Goal: Information Seeking & Learning: Learn about a topic

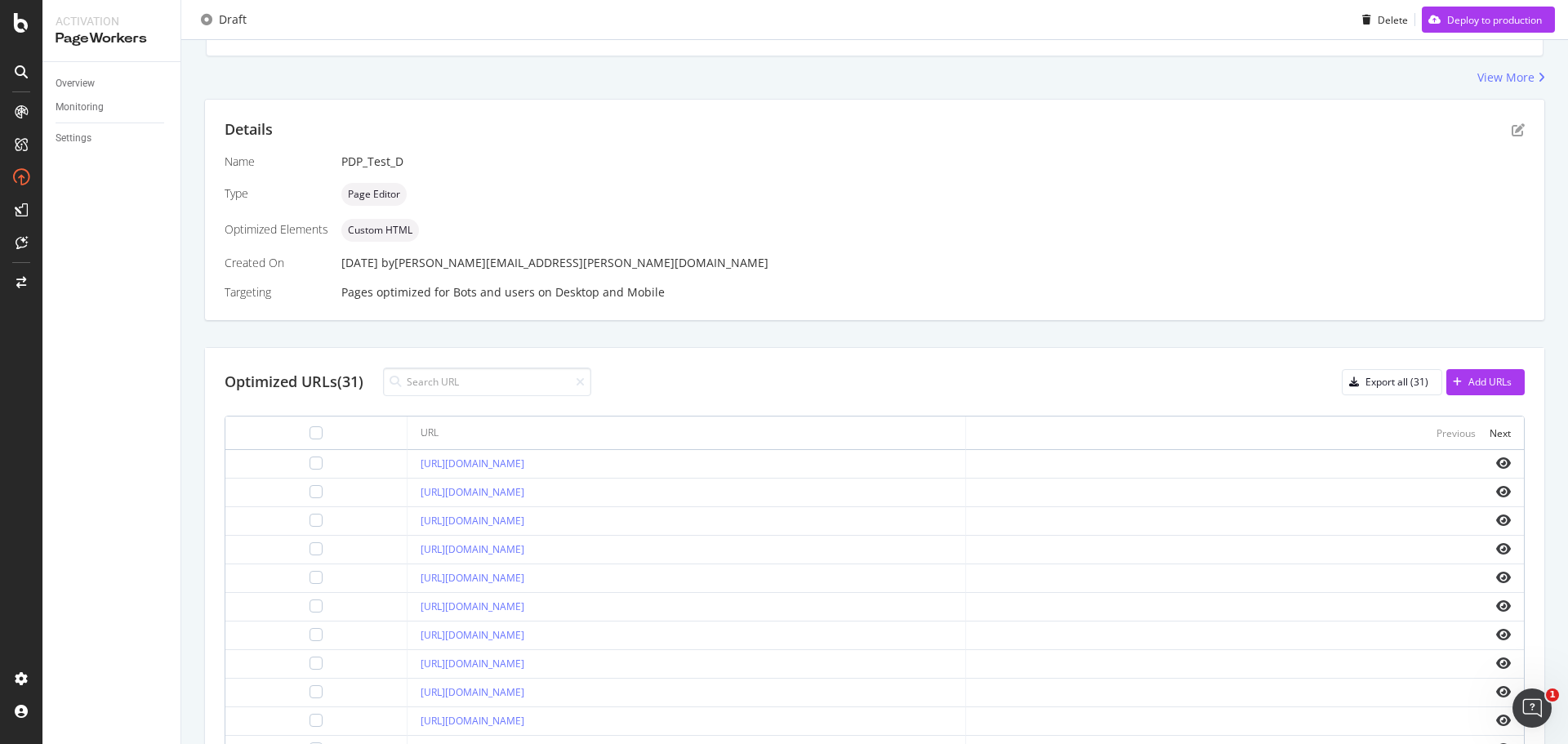
scroll to position [479, 0]
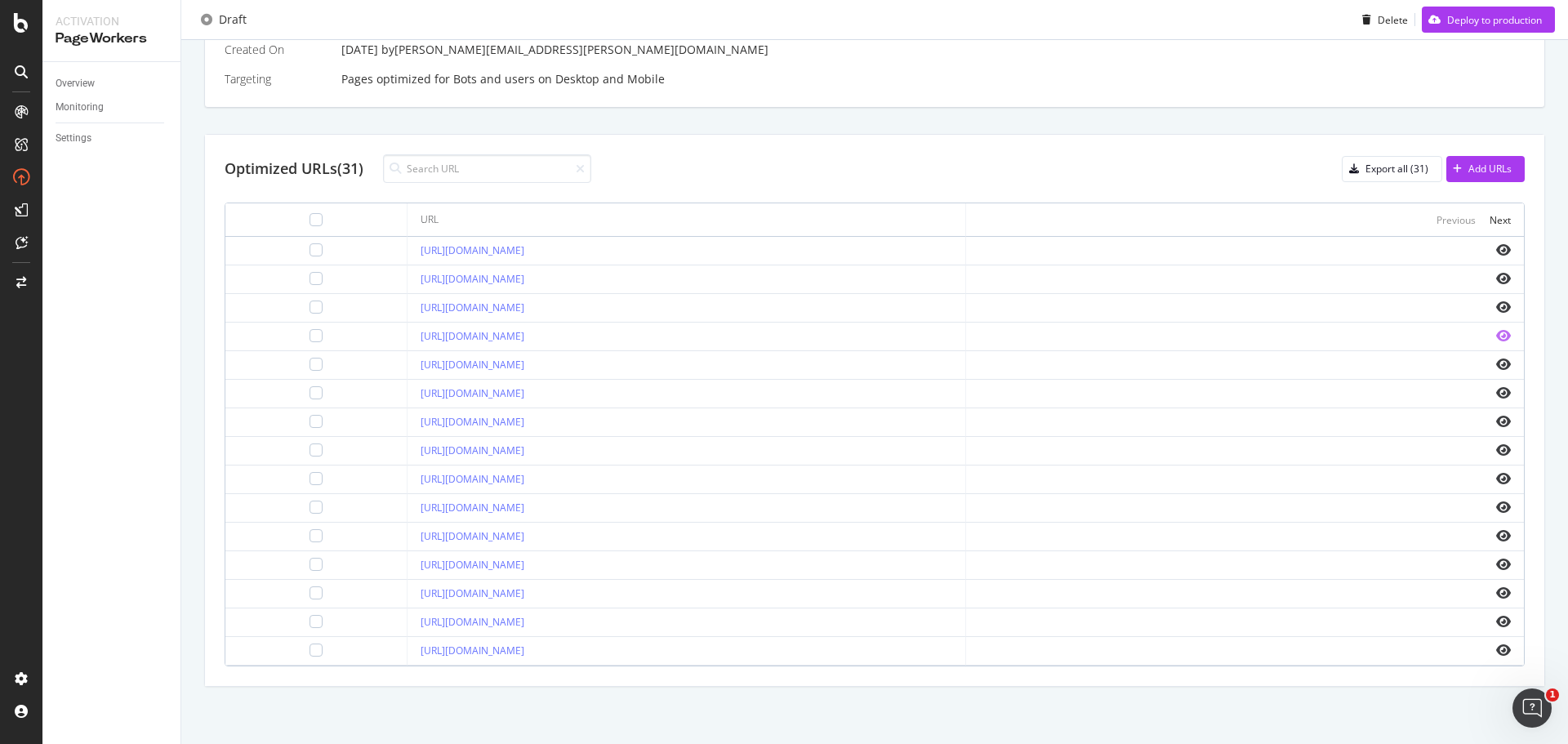
click at [1053, 336] on icon "eye" at bounding box center [1503, 335] width 15 height 13
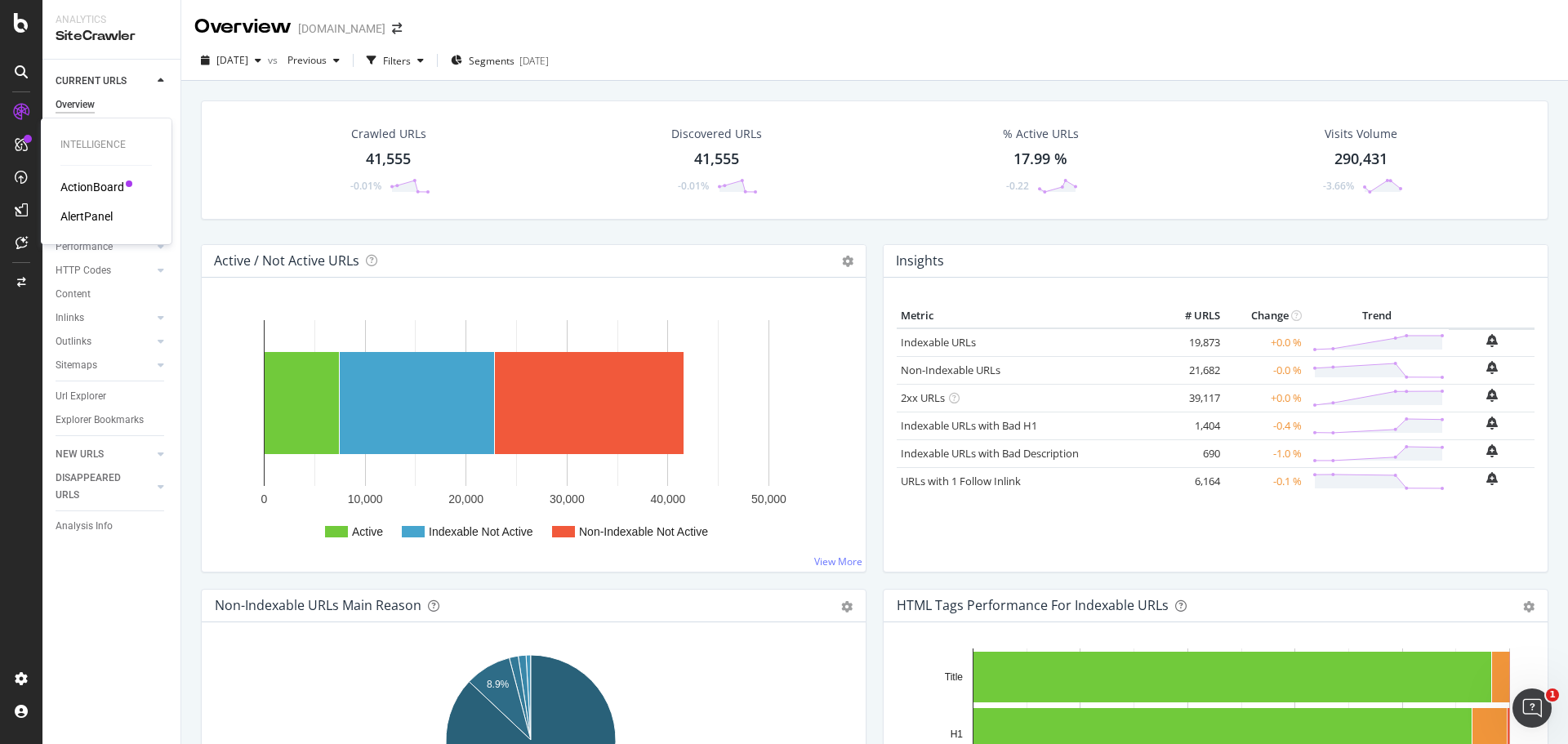
click at [10, 148] on div at bounding box center [21, 145] width 26 height 26
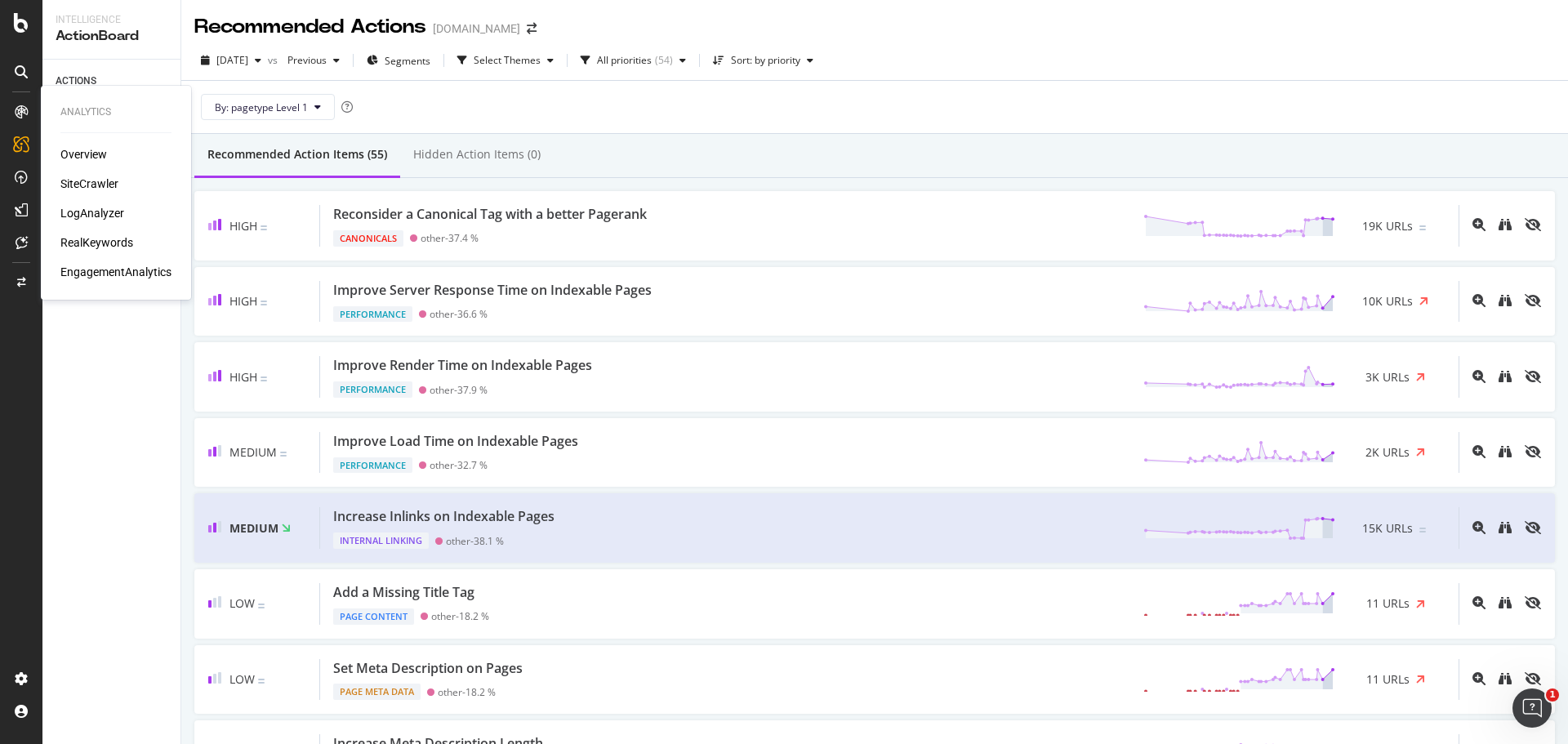
click at [112, 243] on div "RealKeywords" at bounding box center [97, 242] width 72 height 16
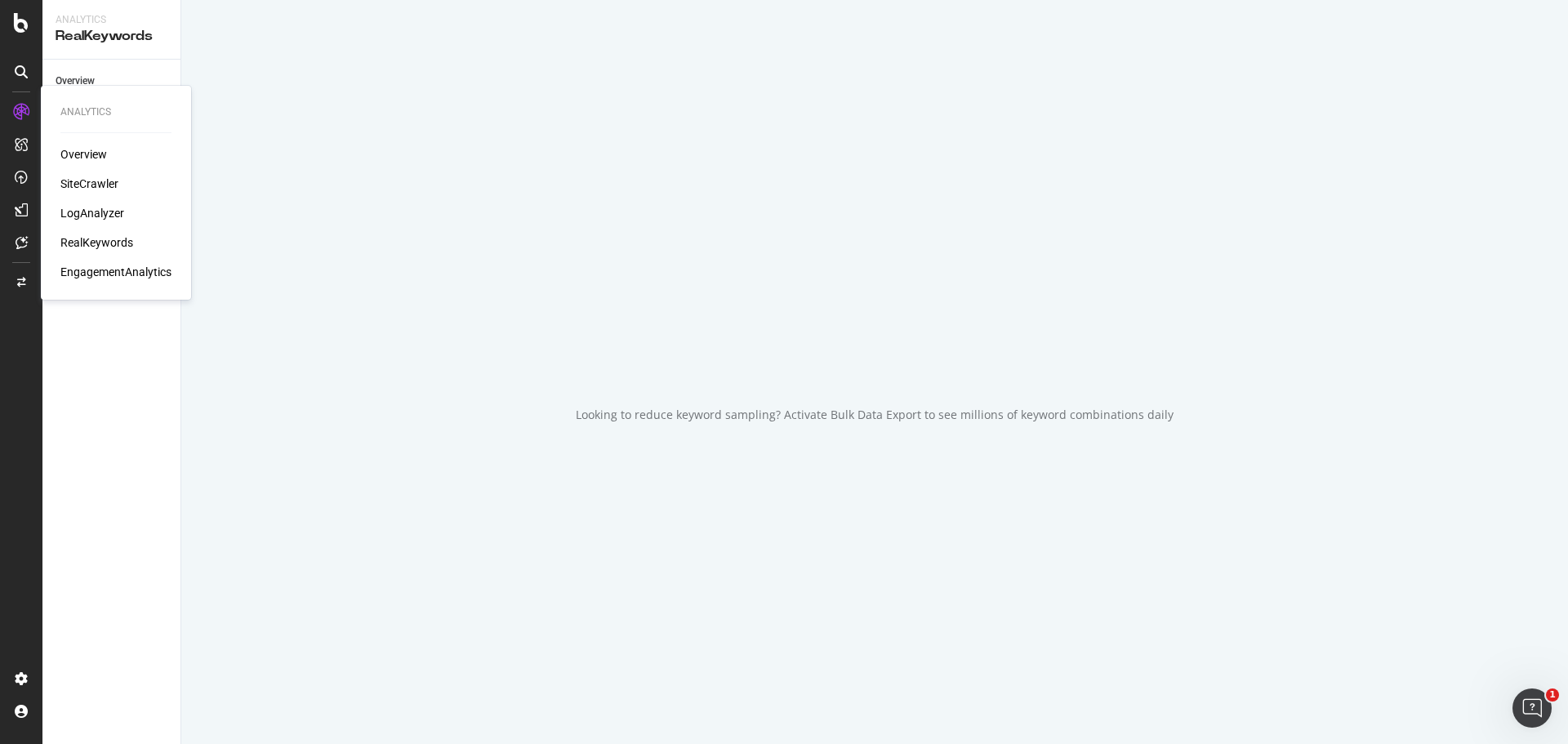
click at [87, 154] on div "Overview" at bounding box center [84, 154] width 47 height 16
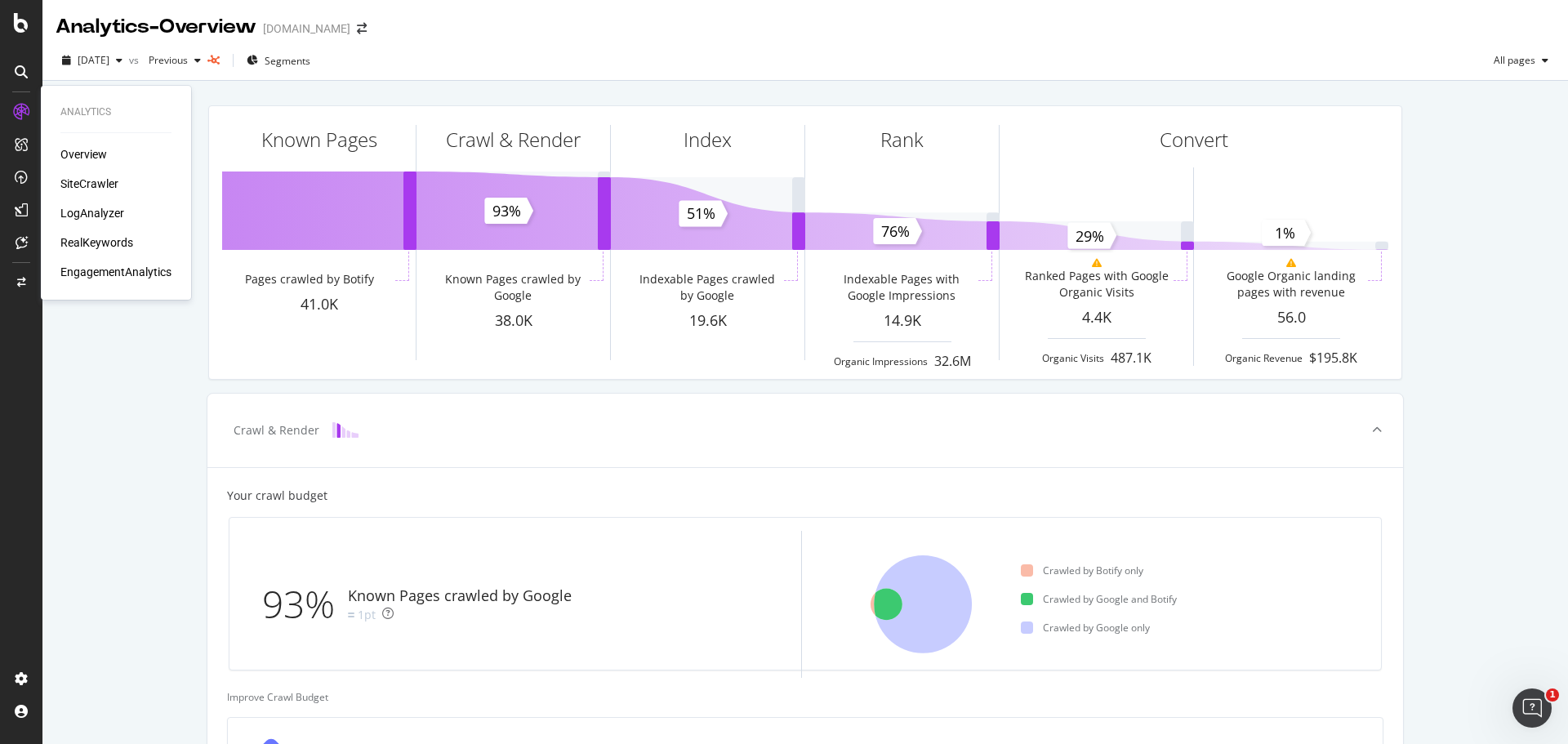
click at [91, 189] on div "SiteCrawler" at bounding box center [89, 184] width 58 height 16
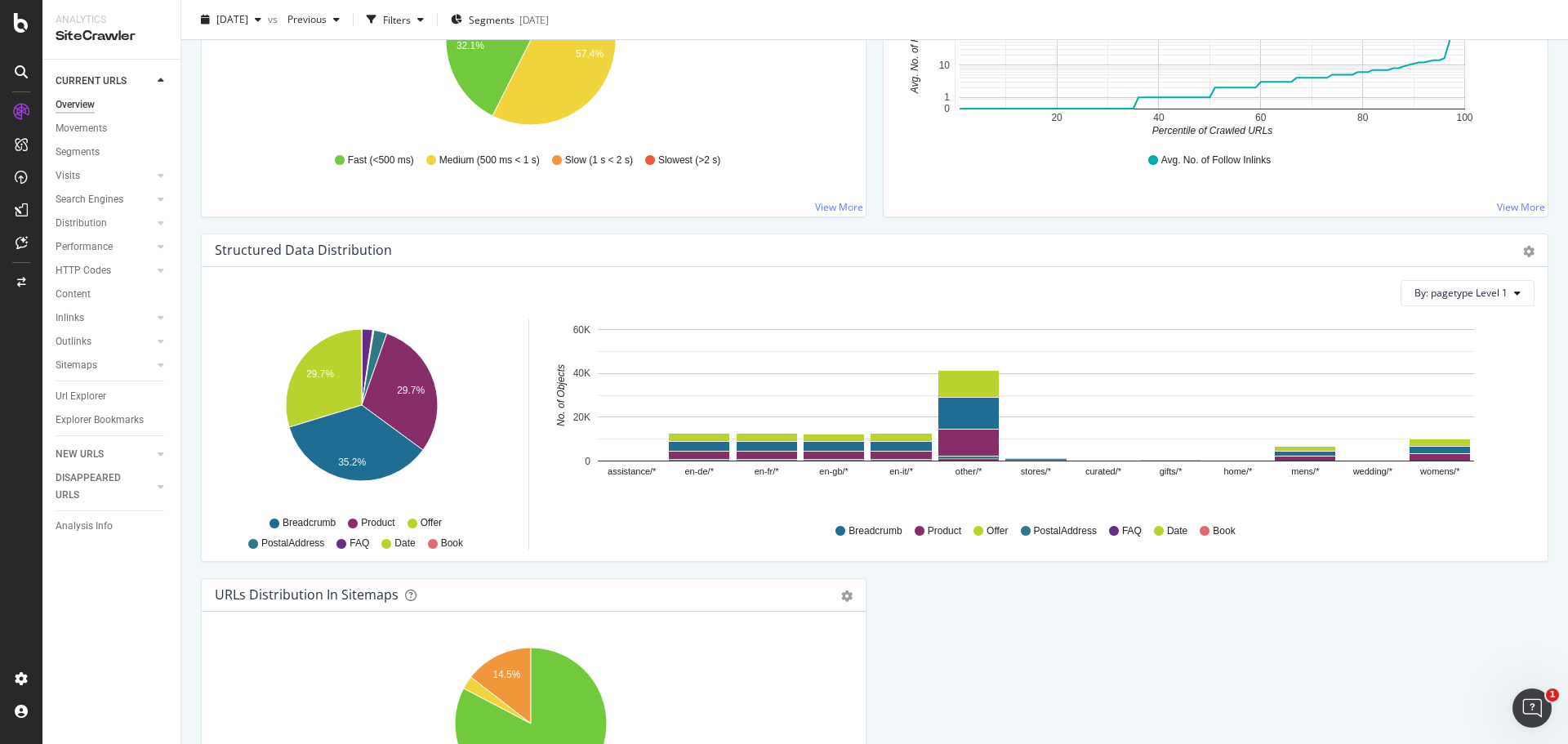
scroll to position [1626, 0]
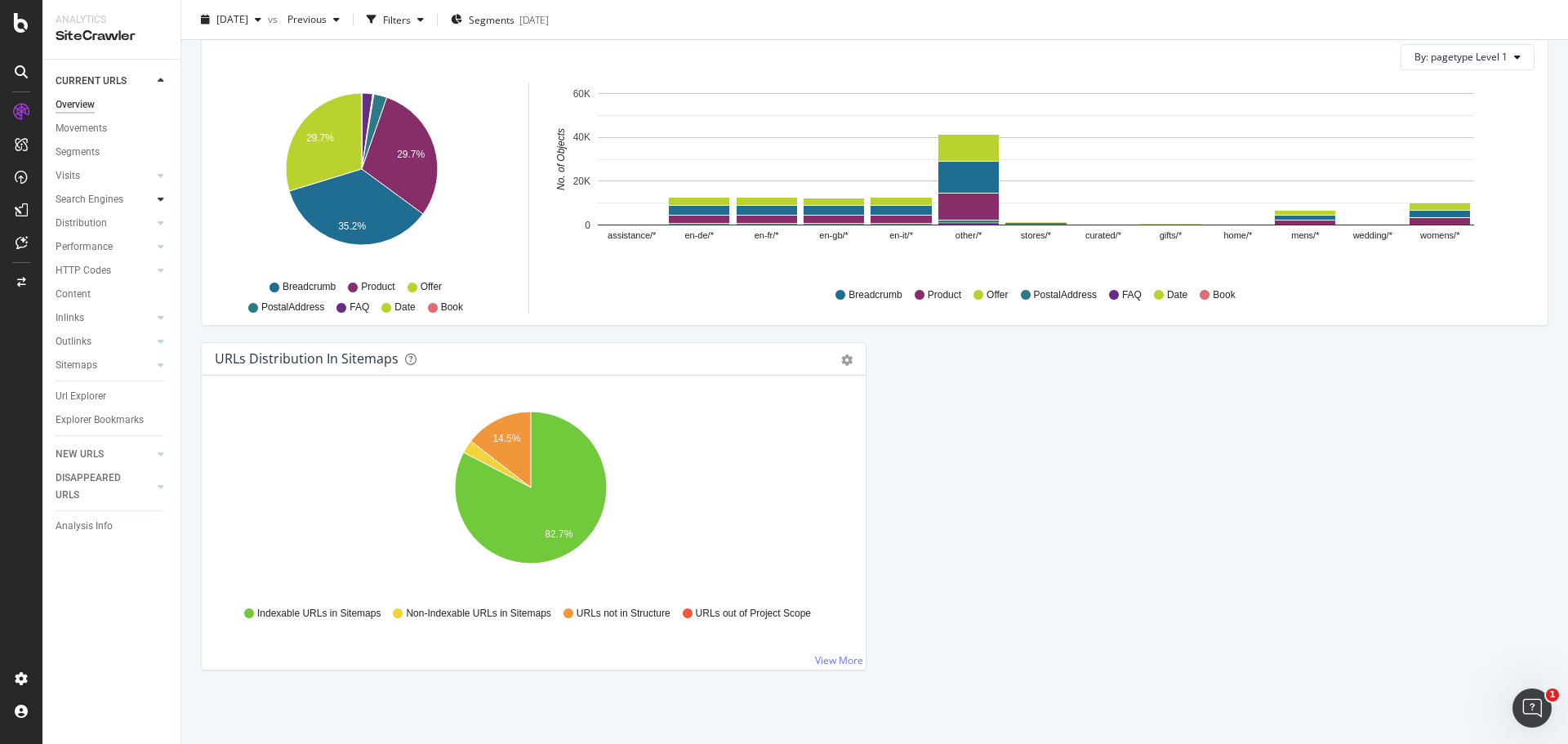
click at [163, 201] on icon at bounding box center [161, 199] width 7 height 9
click at [156, 346] on div at bounding box center [160, 341] width 16 height 16
click at [87, 489] on div "Url Explorer" at bounding box center [80, 491] width 51 height 17
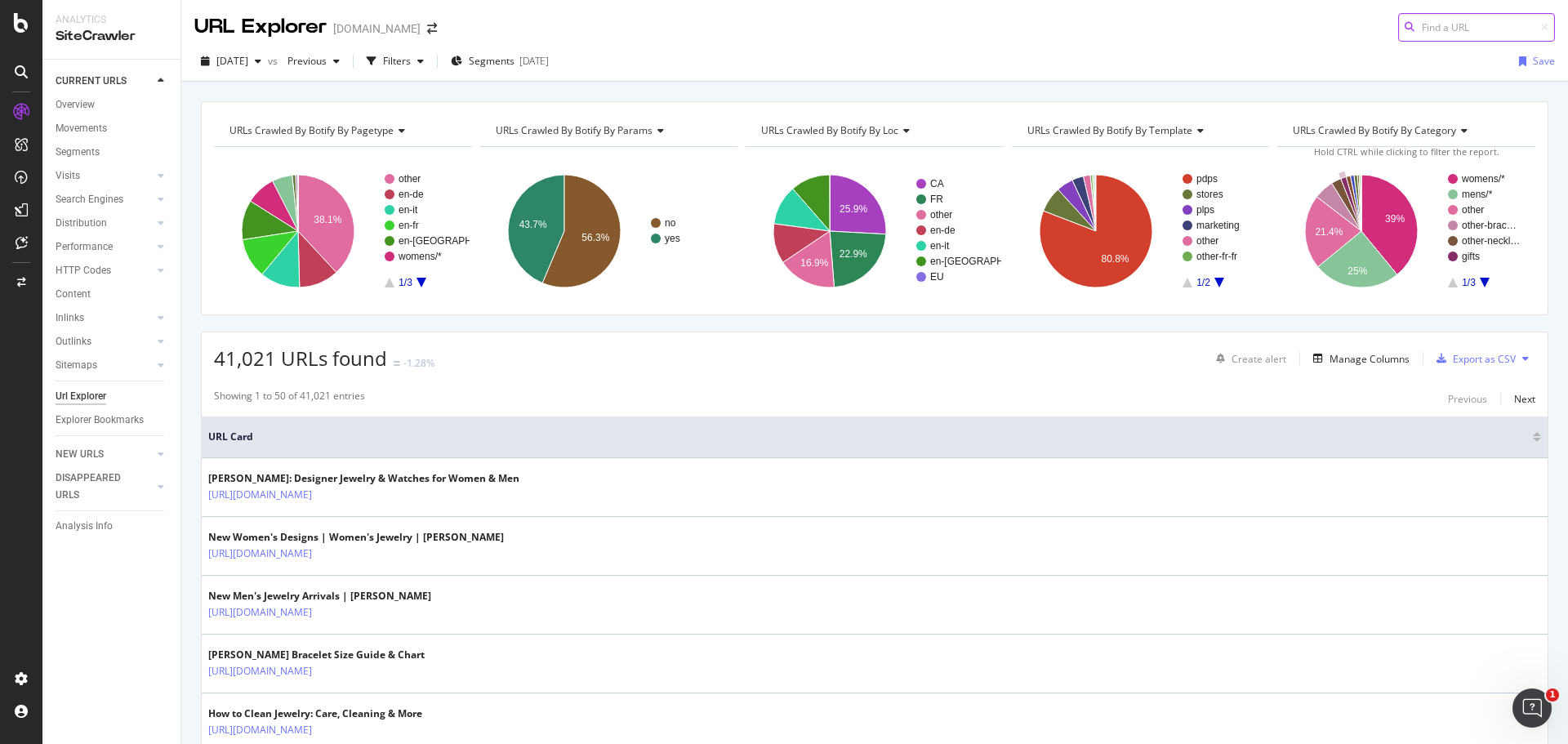
paste input "https://www.davidyurman.com/womens/bracelets.html?prefn1=gemstone%20type&prefn2…"
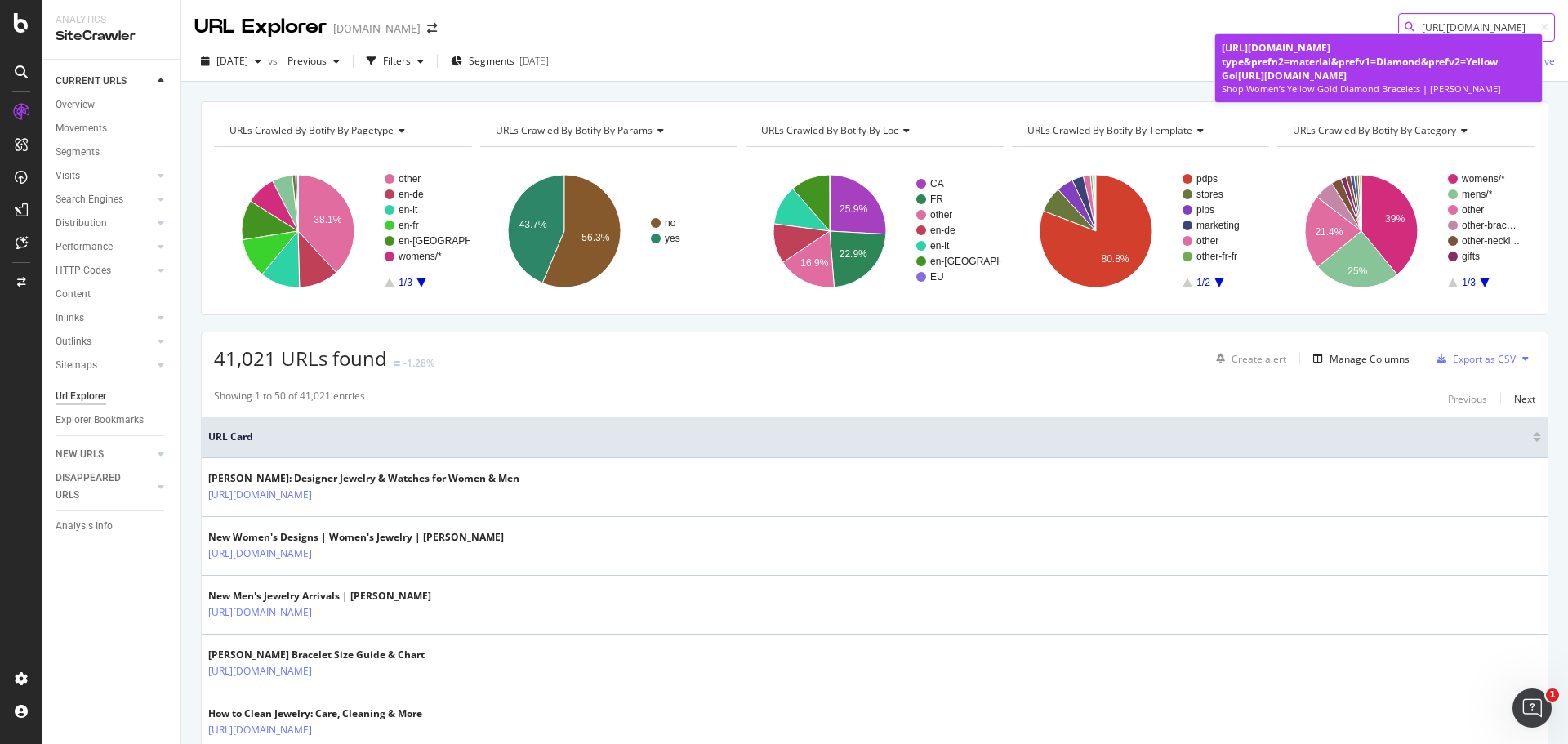
type input "https://www.davidyurman.com/womens/bracelets.html?prefn1=gemstone%20type&prefn2…"
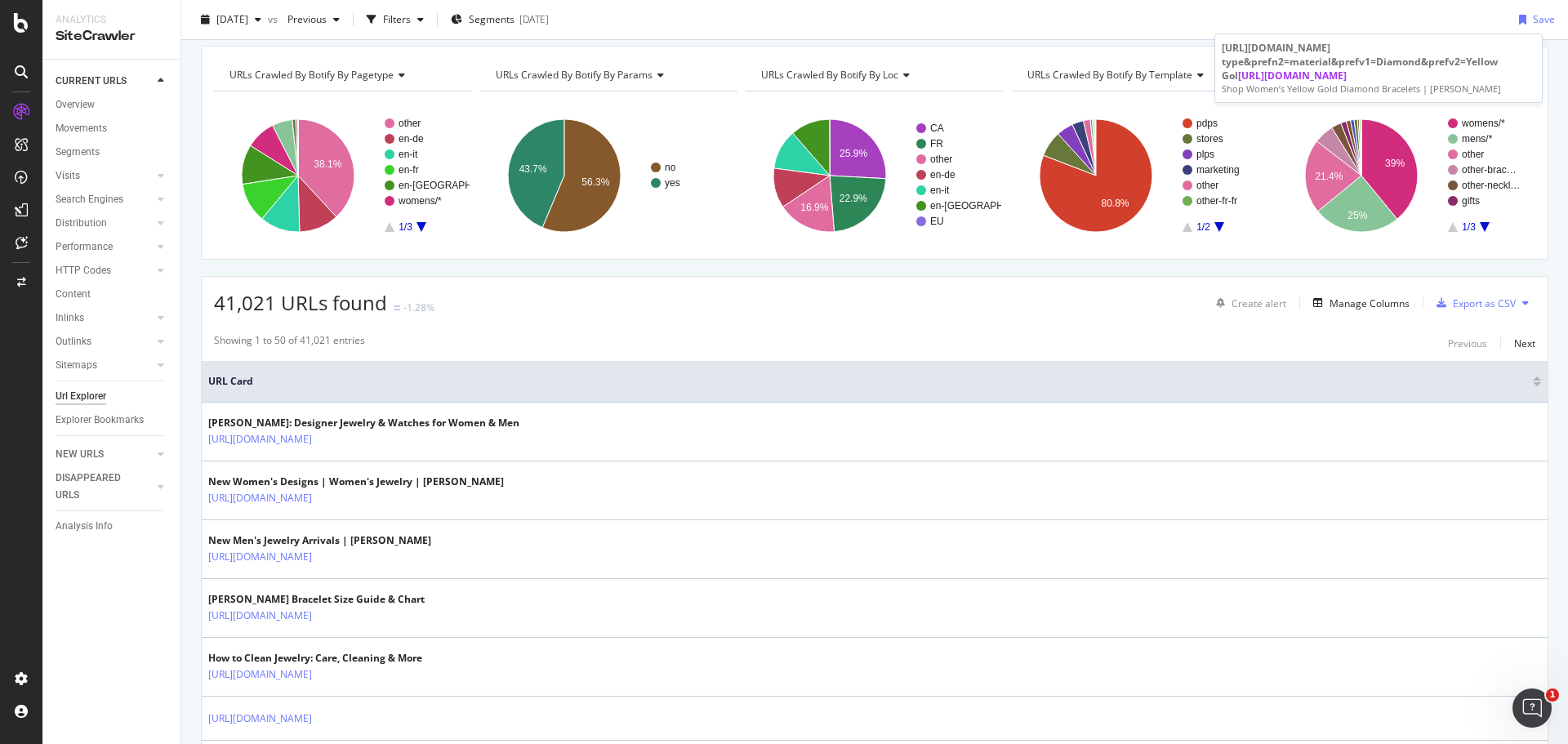
scroll to position [0, 0]
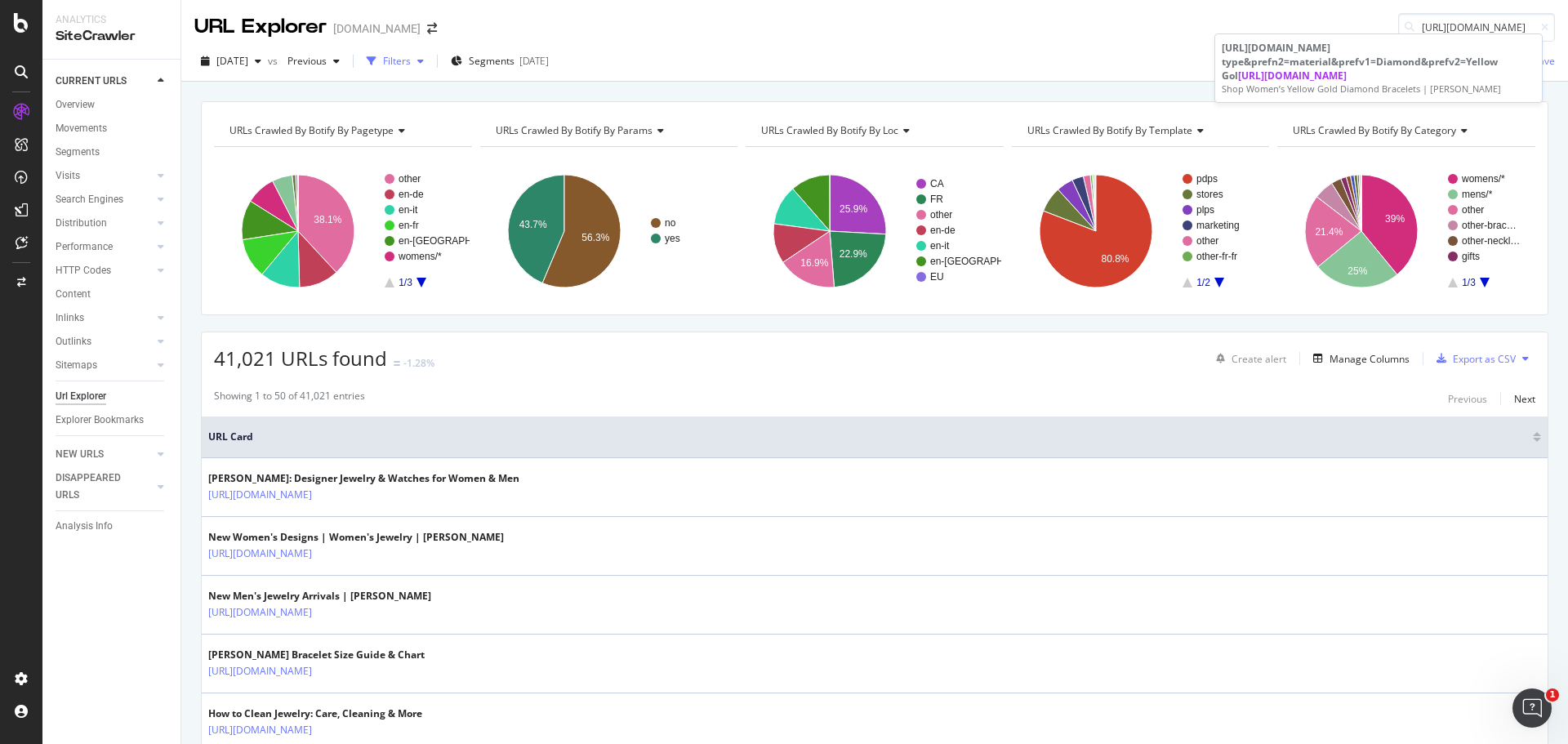
click at [430, 66] on div "button" at bounding box center [421, 60] width 20 height 9
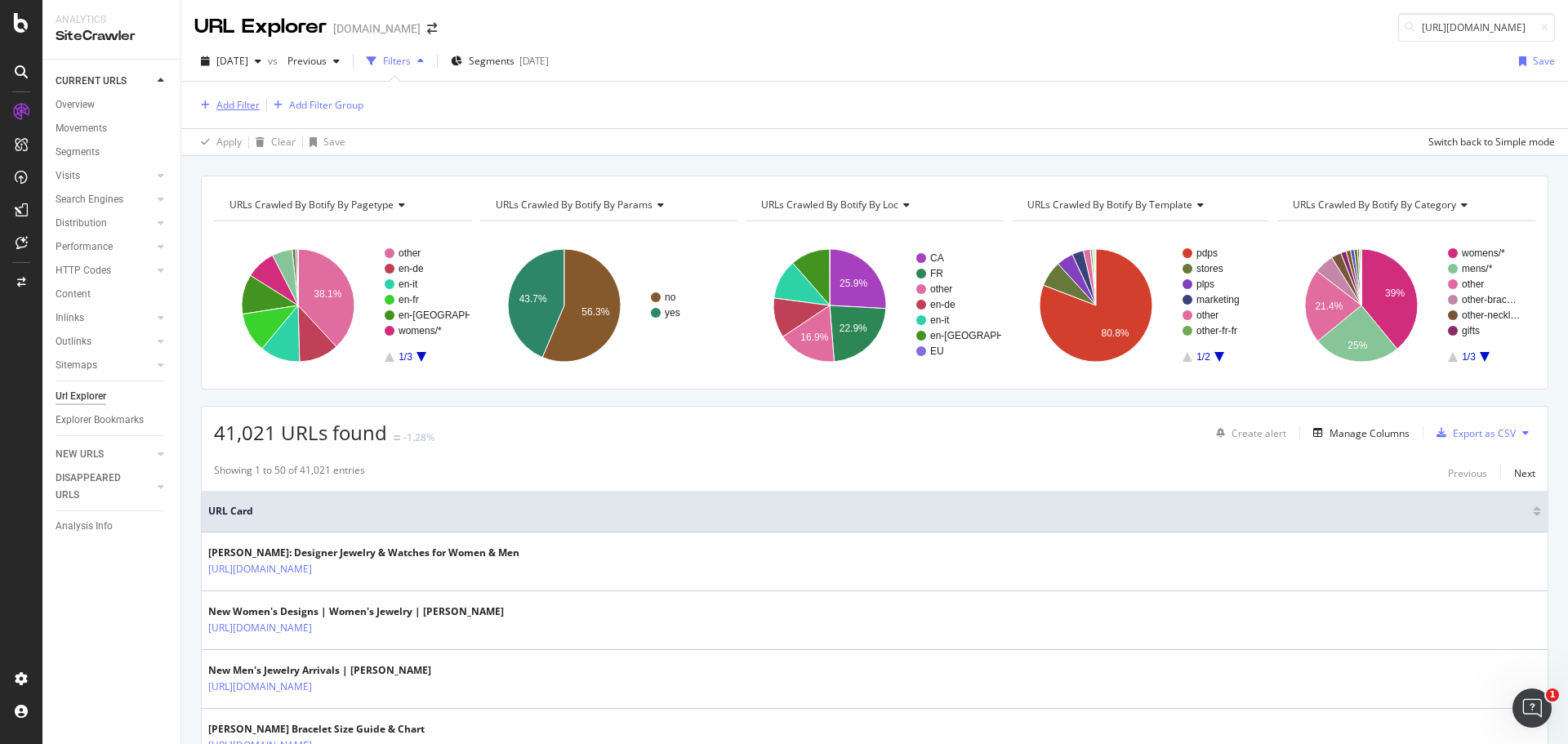
click at [249, 111] on div "Add Filter" at bounding box center [238, 105] width 43 height 14
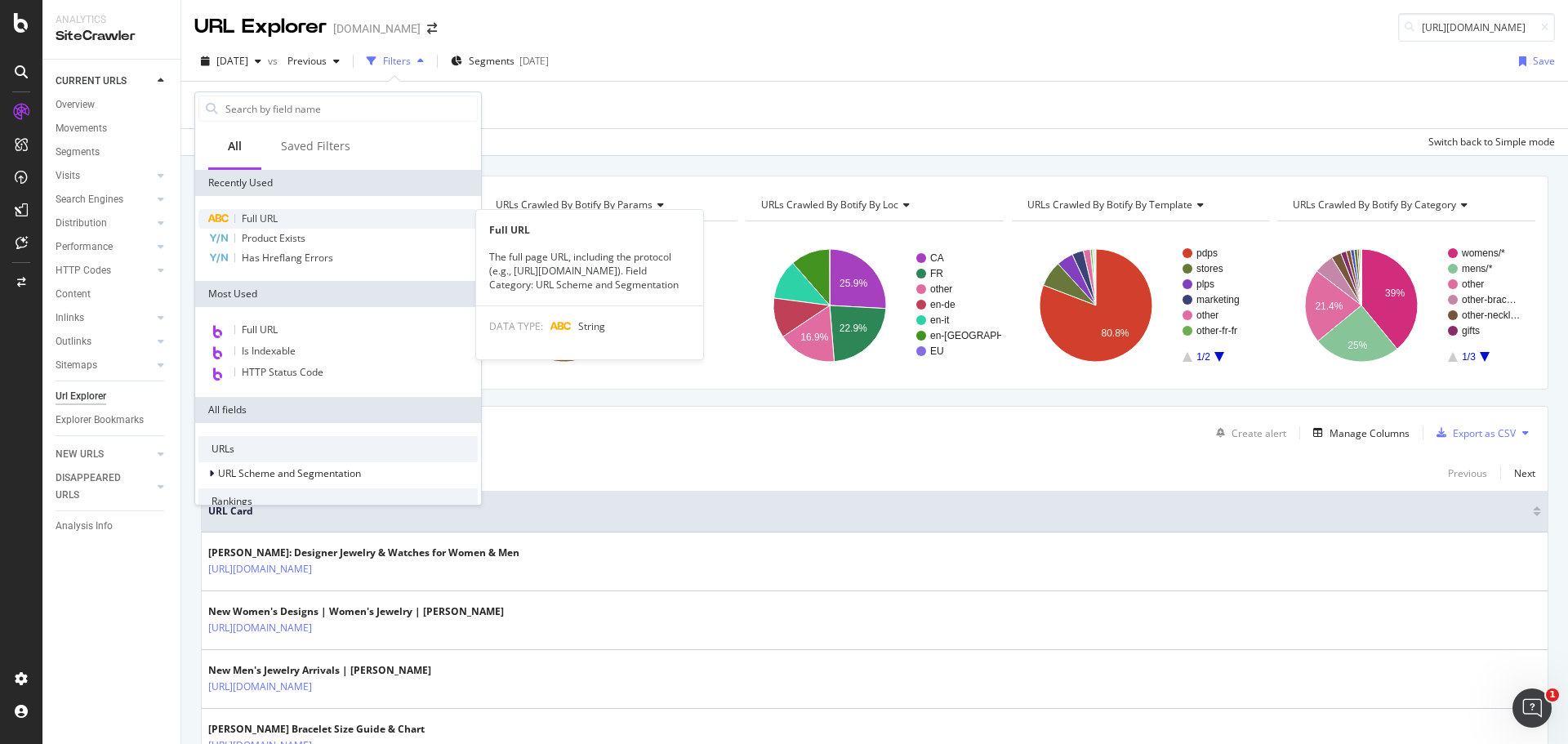
click at [294, 216] on div "Full URL" at bounding box center [338, 219] width 279 height 20
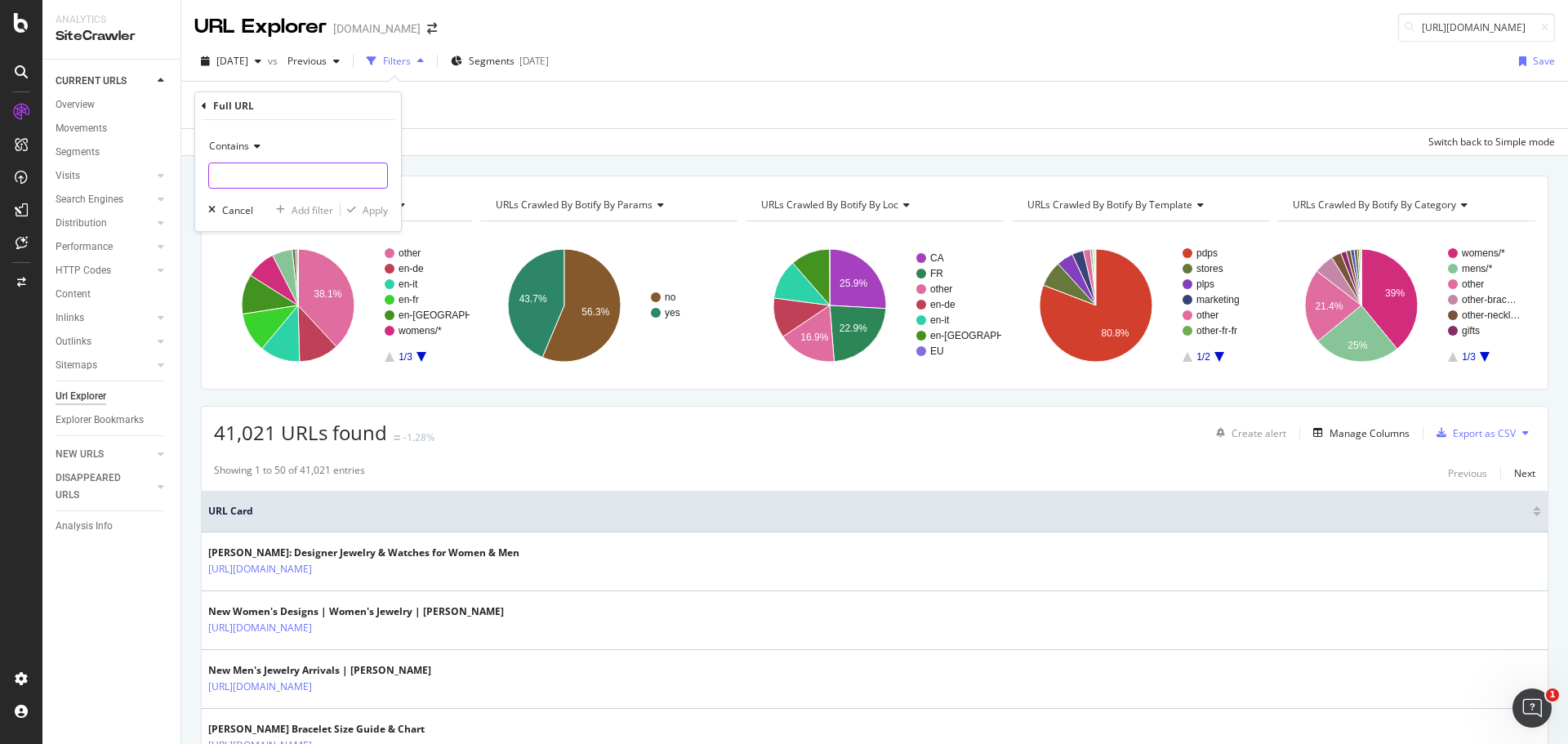
click at [272, 175] on input "text" at bounding box center [298, 176] width 178 height 26
type input "prefn"
click at [372, 209] on div "Apply" at bounding box center [375, 210] width 25 height 14
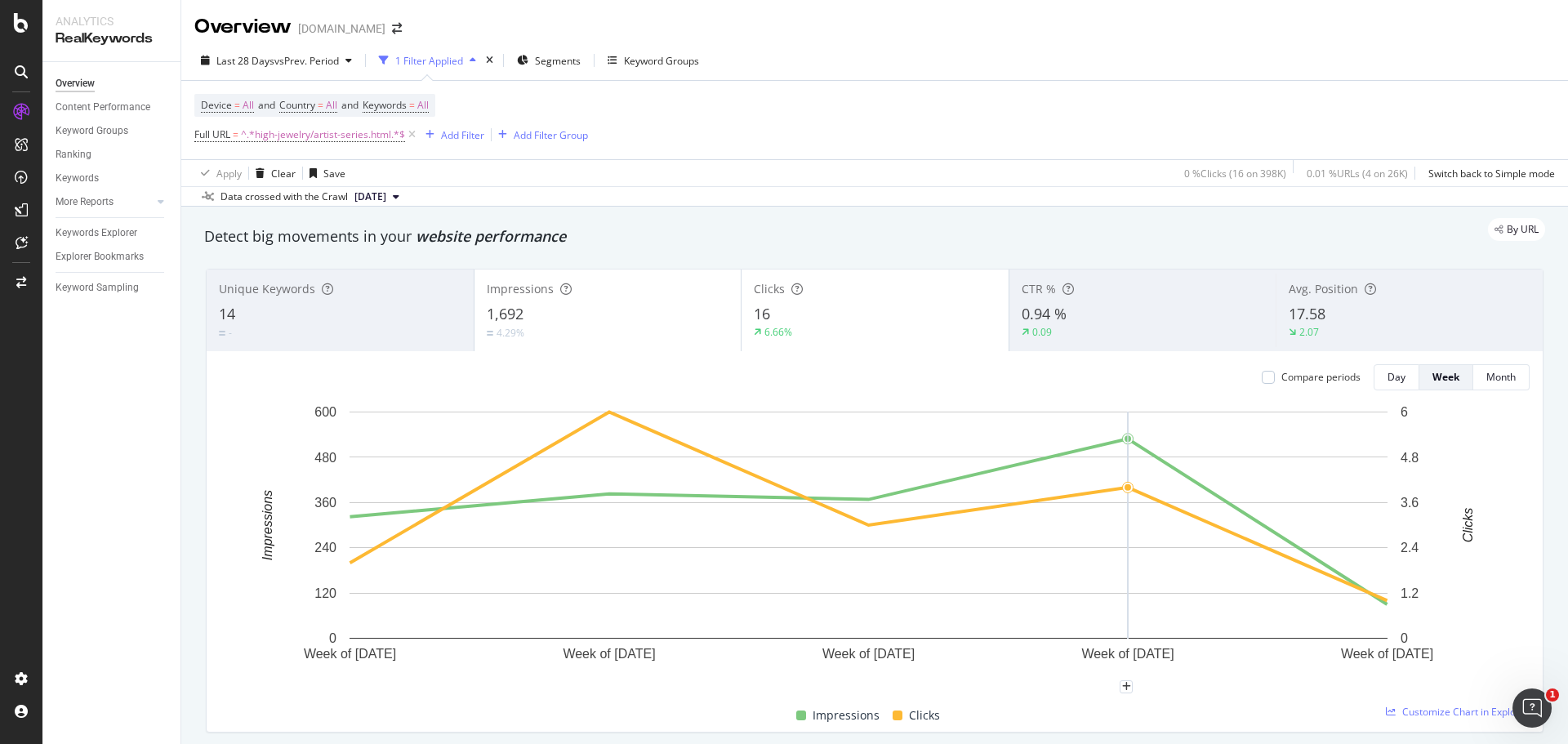
scroll to position [817, 0]
